Goal: Task Accomplishment & Management: Manage account settings

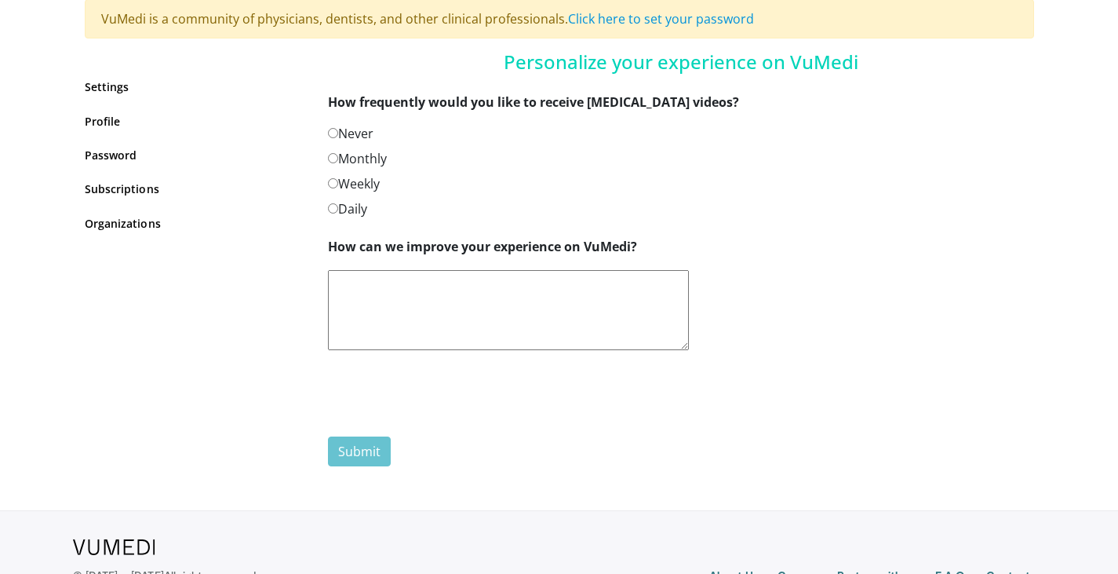
scroll to position [157, 0]
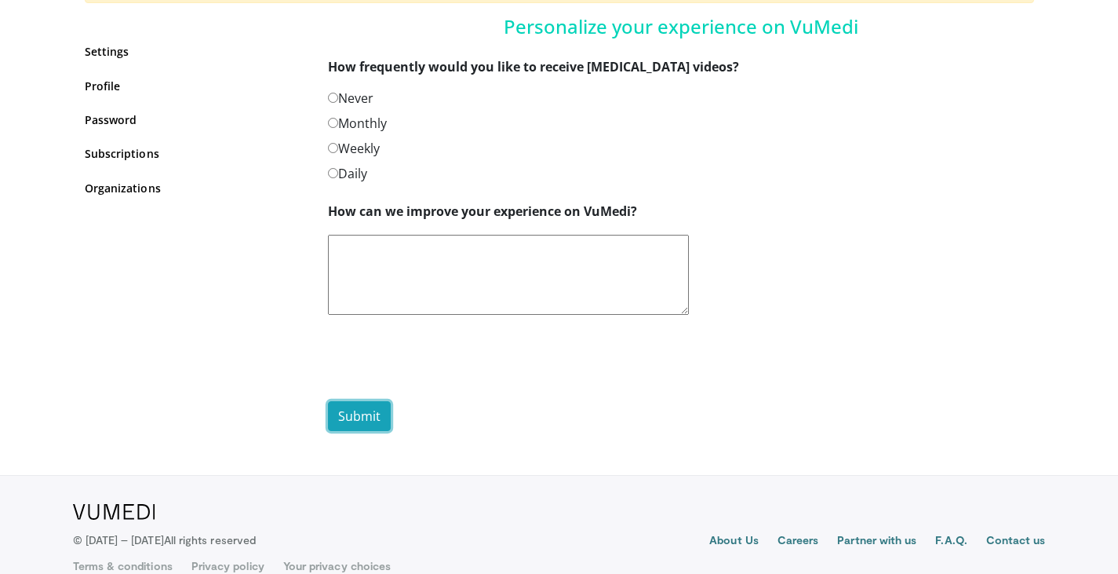
click at [364, 414] on button "Submit" at bounding box center [359, 416] width 63 height 30
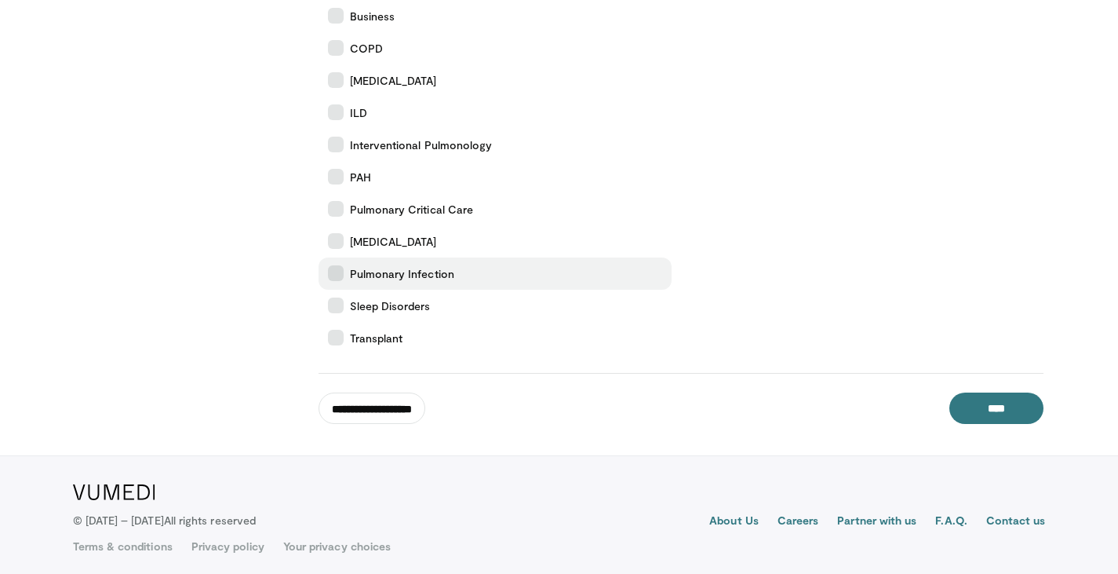
scroll to position [434, 0]
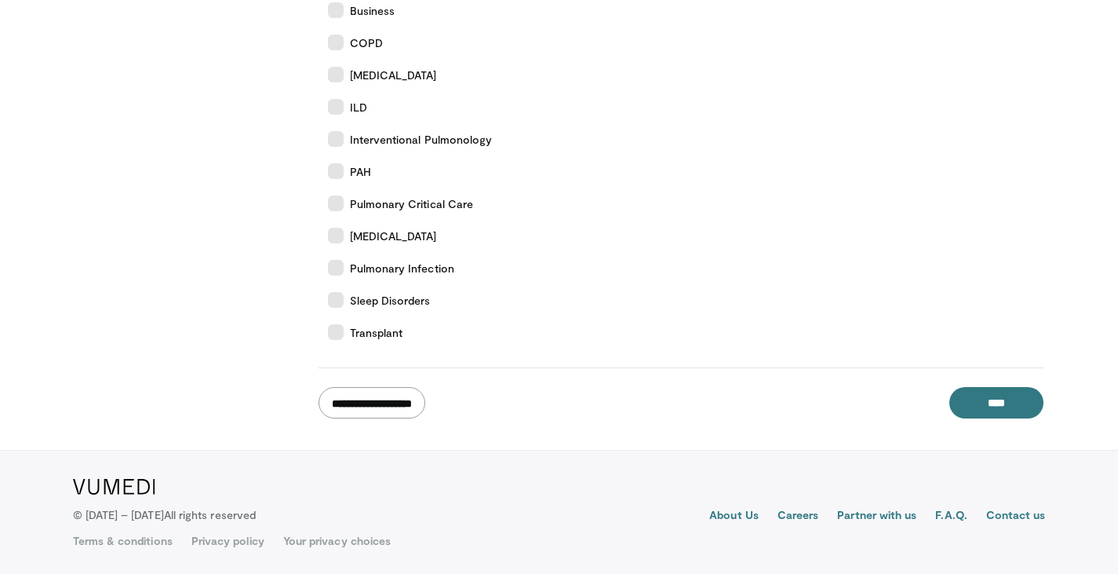
click at [399, 399] on input "**********" at bounding box center [372, 402] width 107 height 31
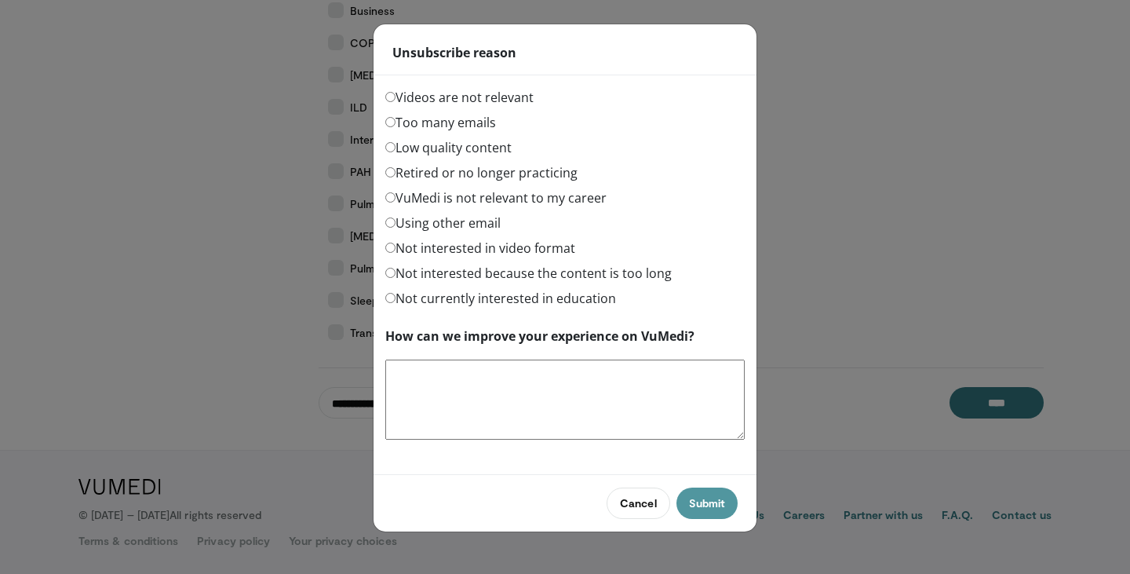
click at [698, 505] on button "Submit" at bounding box center [706, 502] width 61 height 31
click at [712, 506] on button "Submit" at bounding box center [706, 502] width 61 height 31
